Goal: Transaction & Acquisition: Purchase product/service

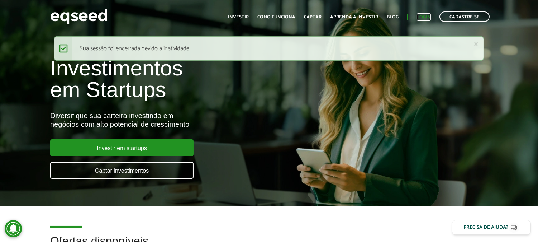
click at [422, 16] on link "Login" at bounding box center [424, 17] width 14 height 5
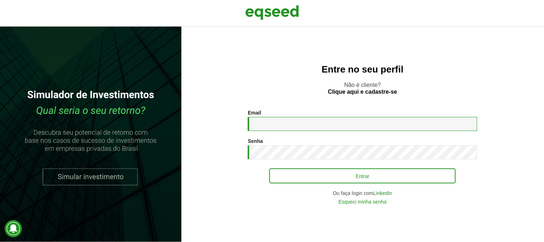
type input "**********"
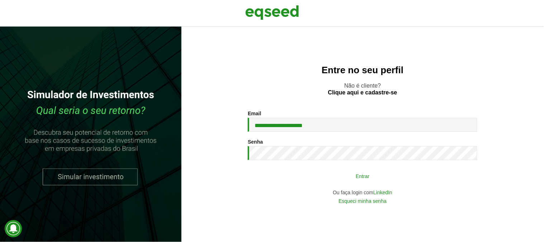
click at [371, 173] on button "Entrar" at bounding box center [362, 176] width 186 height 14
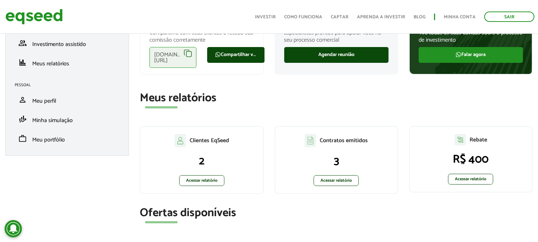
scroll to position [80, 0]
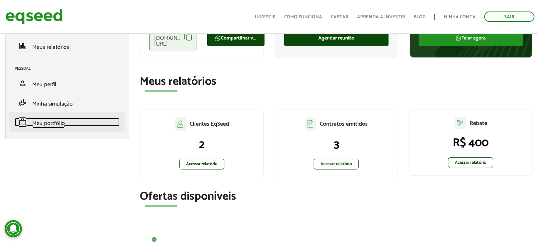
click at [60, 122] on span "Meu portfólio" at bounding box center [48, 123] width 33 height 10
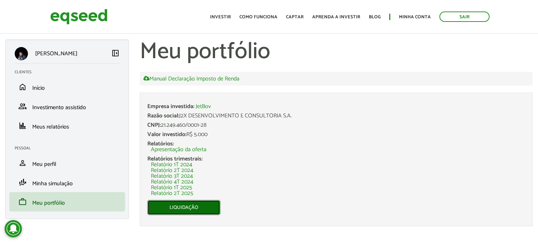
click at [188, 210] on link "Liquidação" at bounding box center [183, 207] width 73 height 15
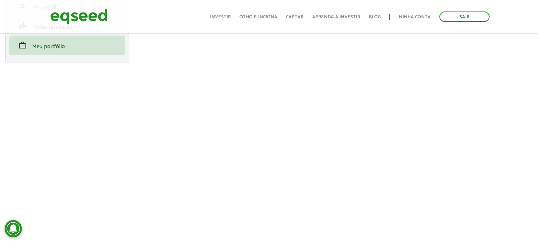
scroll to position [159, 0]
